Goal: Information Seeking & Learning: Find specific fact

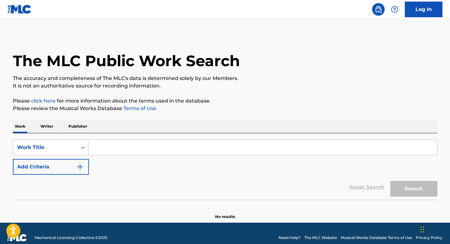
click at [40, 126] on p "Writer" at bounding box center [47, 126] width 17 height 13
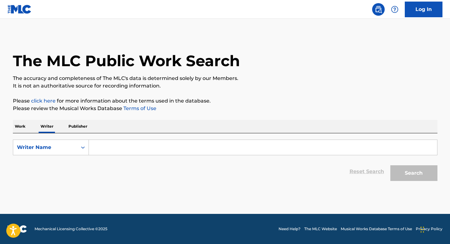
click at [102, 146] on input "Search Form" at bounding box center [263, 147] width 348 height 15
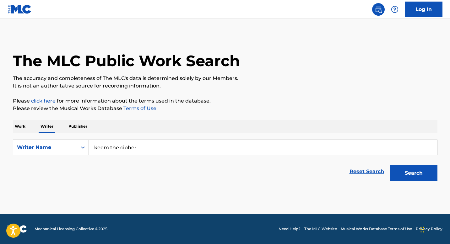
type input "keem the cipher"
click at [390, 166] on button "Search" at bounding box center [413, 174] width 47 height 16
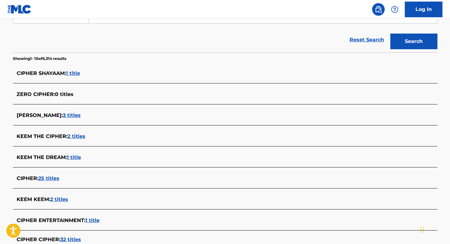
click at [78, 138] on span "2 titles" at bounding box center [77, 136] width 18 height 6
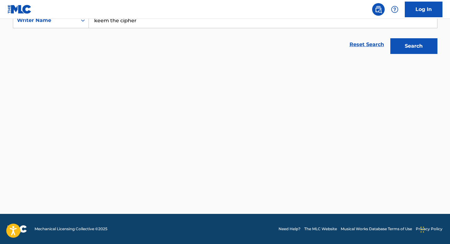
scroll to position [127, 0]
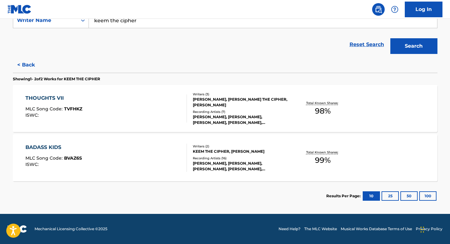
click at [119, 165] on div "BADASS KIDS MLC Song Code : BVAZ6S ISWC :" at bounding box center [105, 158] width 161 height 28
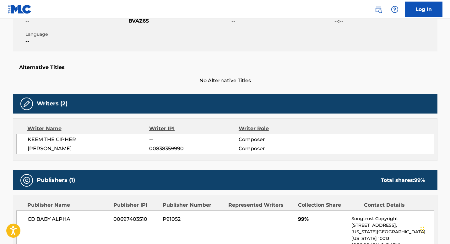
scroll to position [190, 0]
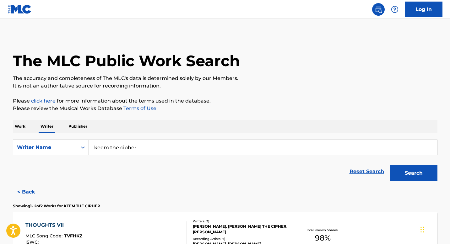
click at [120, 150] on input "keem the cipher" at bounding box center [263, 147] width 348 height 15
paste input "[PERSON_NAME]"
type input "[PERSON_NAME]"
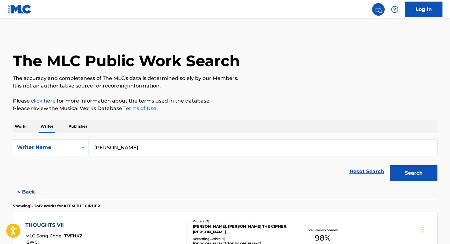
click at [390, 166] on button "Search" at bounding box center [413, 174] width 47 height 16
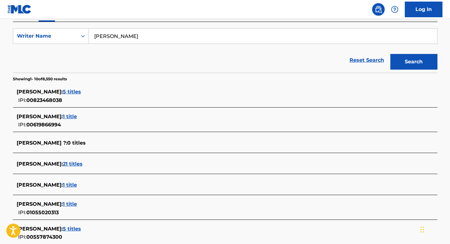
scroll to position [114, 0]
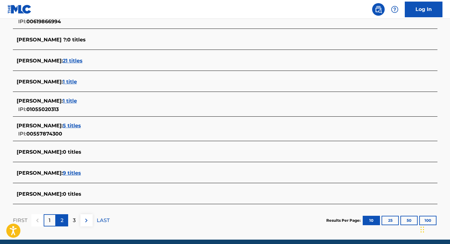
click at [64, 223] on div "2" at bounding box center [62, 221] width 12 height 12
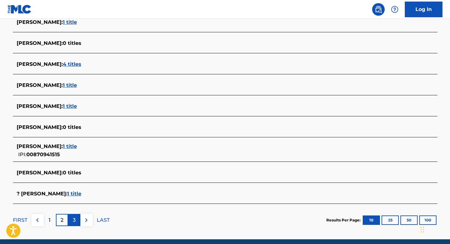
click at [70, 220] on div "3" at bounding box center [74, 220] width 12 height 12
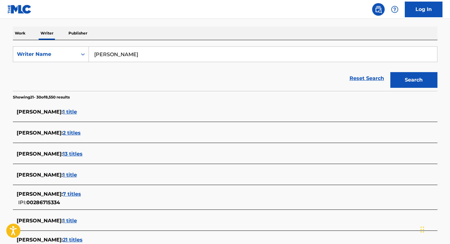
scroll to position [92, 0]
